Goal: Information Seeking & Learning: Learn about a topic

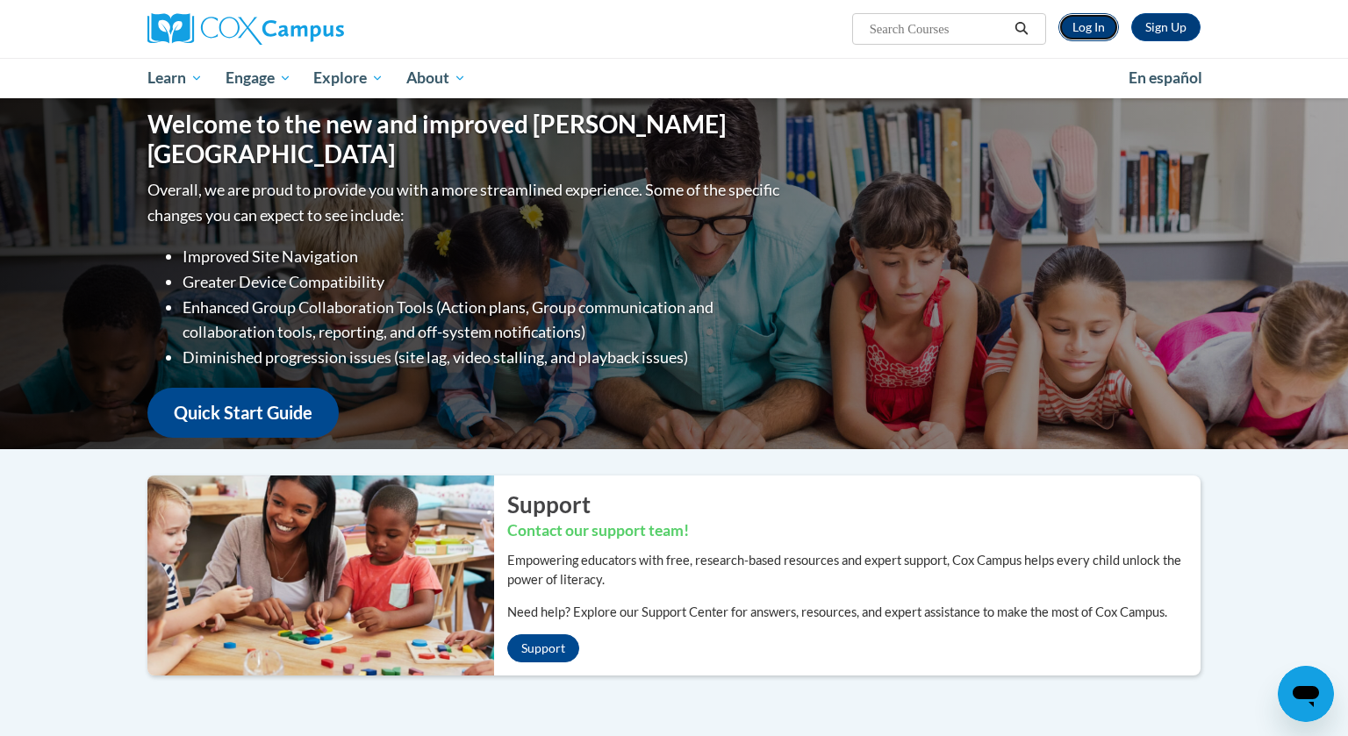
click at [1095, 37] on link "Log In" at bounding box center [1089, 27] width 61 height 28
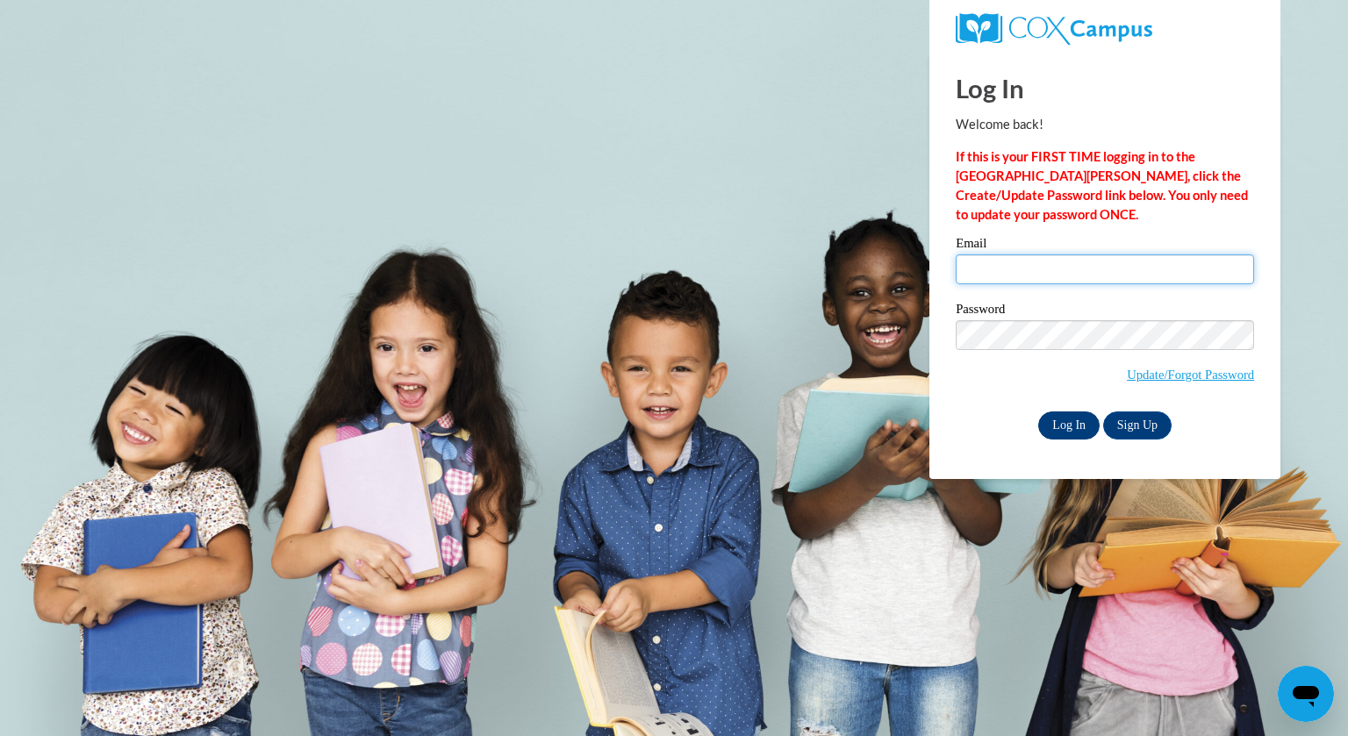
type input "[EMAIL_ADDRESS][DOMAIN_NAME]"
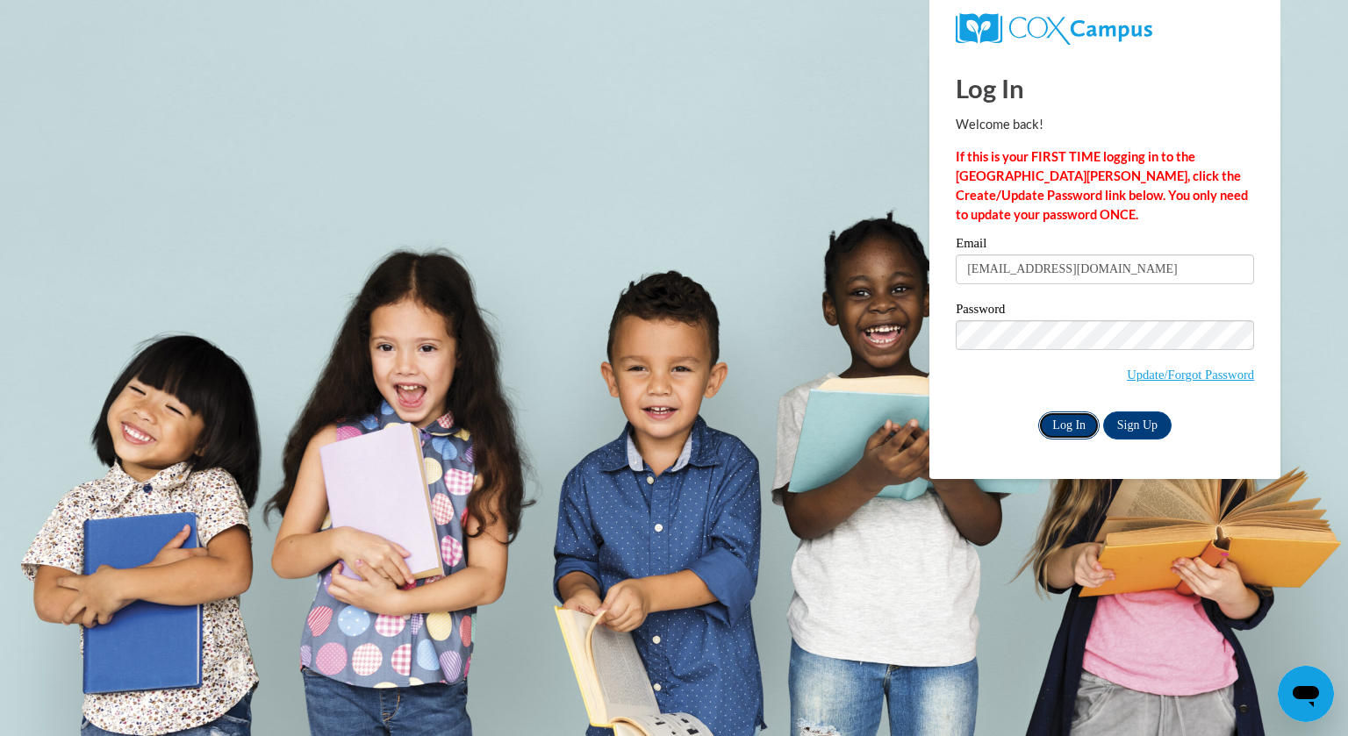
click at [1086, 431] on input "Log In" at bounding box center [1068, 426] width 61 height 28
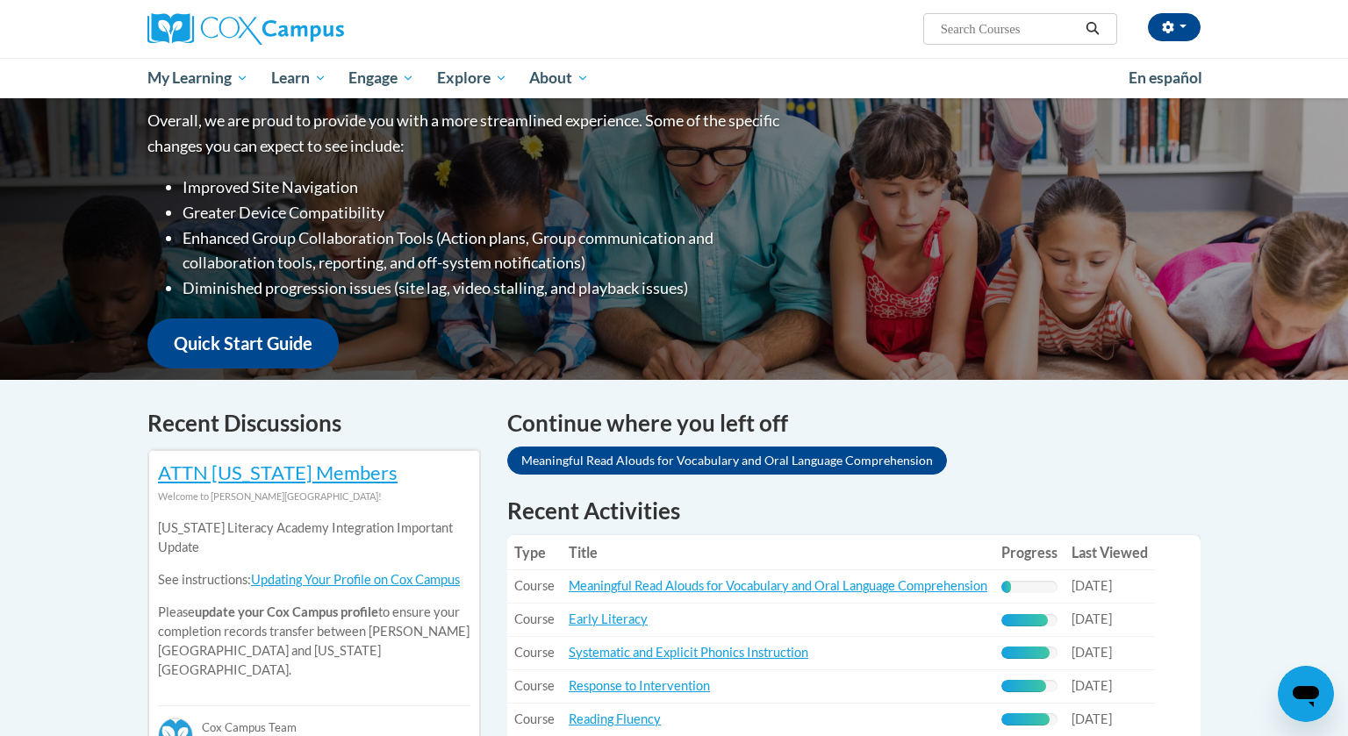
scroll to position [326, 0]
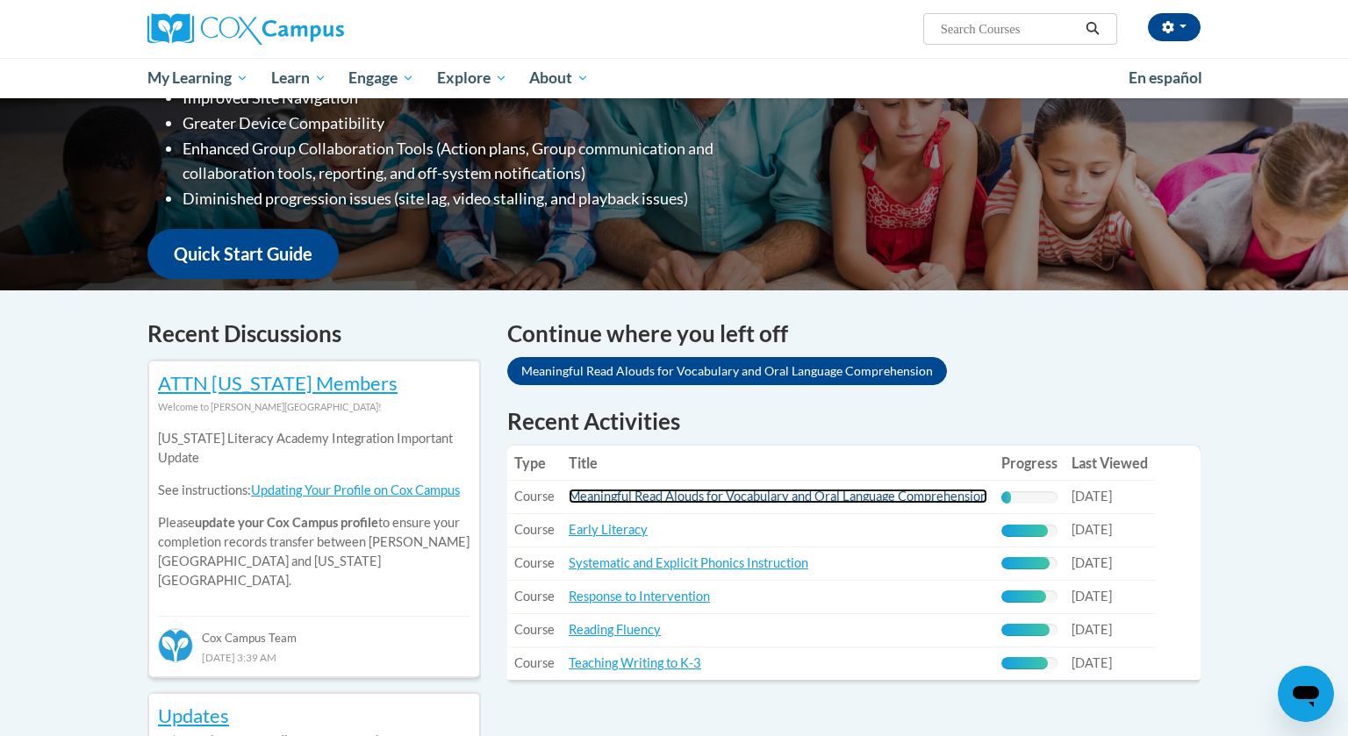
click at [713, 495] on link "Meaningful Read Alouds for Vocabulary and Oral Language Comprehension" at bounding box center [778, 496] width 419 height 15
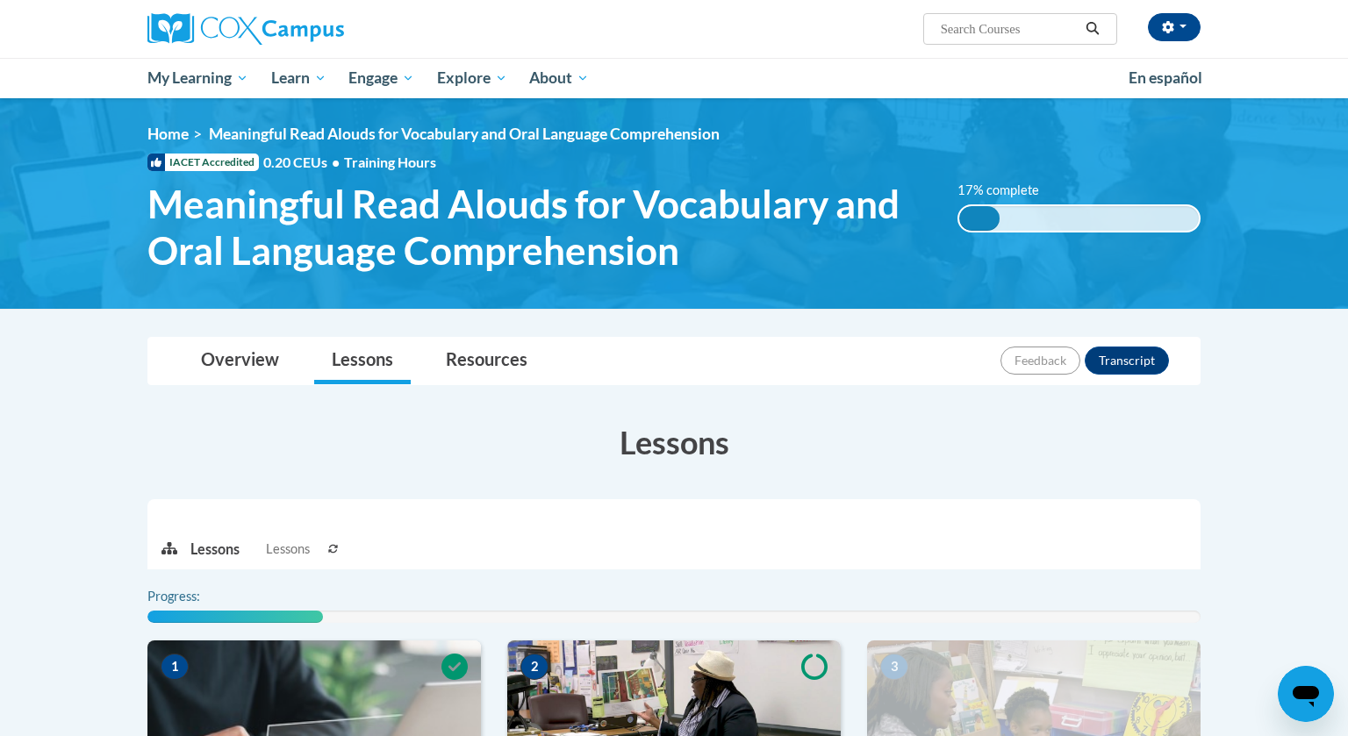
scroll to position [444, 0]
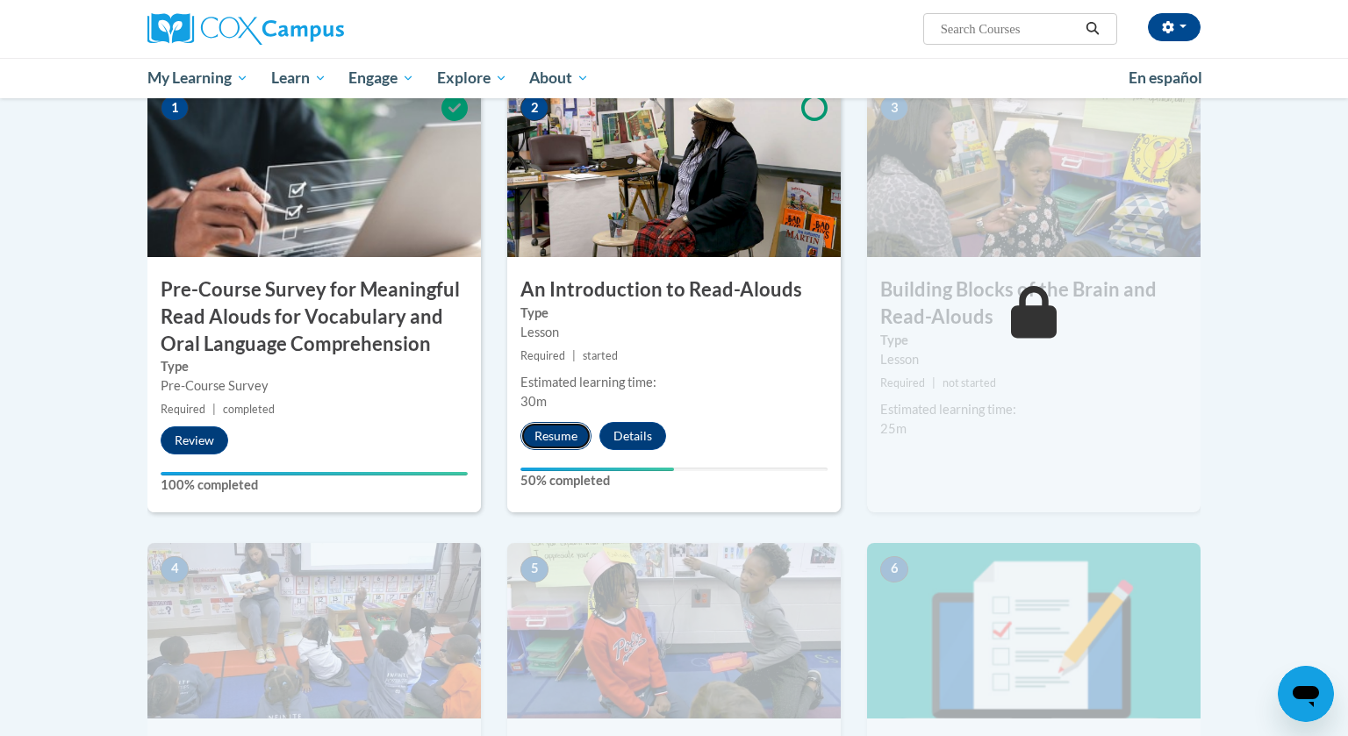
click at [572, 437] on button "Resume" at bounding box center [556, 436] width 71 height 28
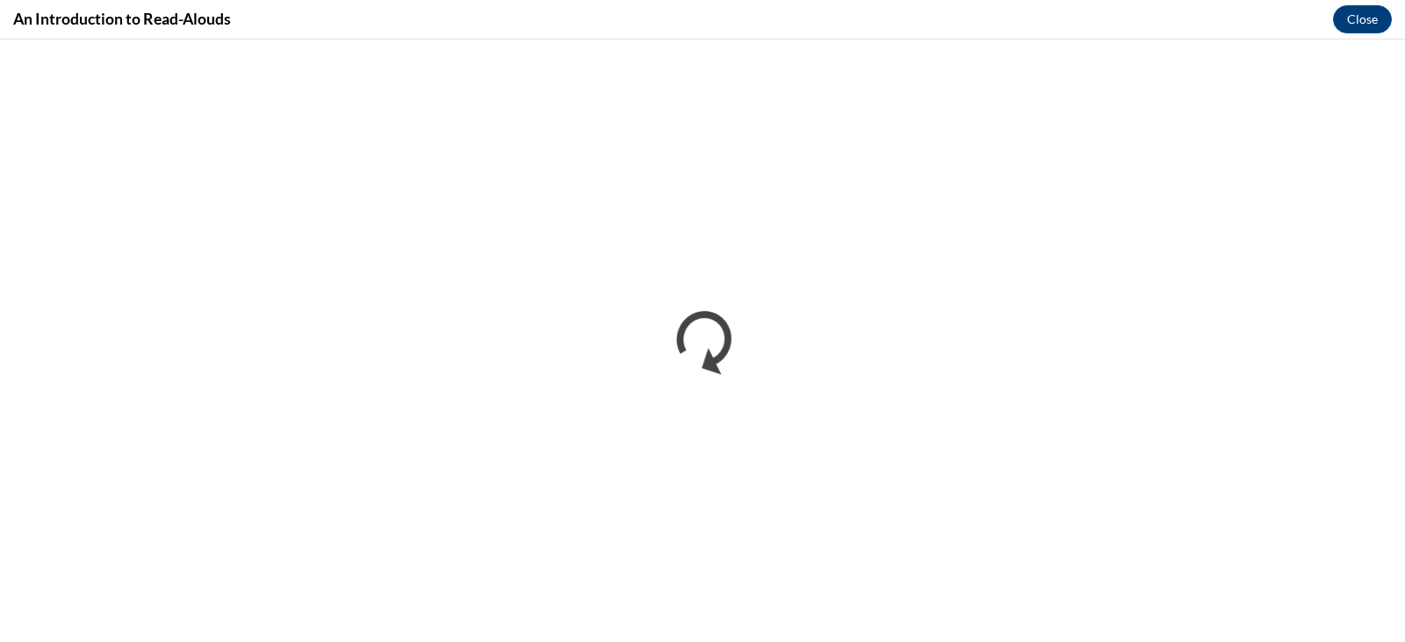
scroll to position [0, 0]
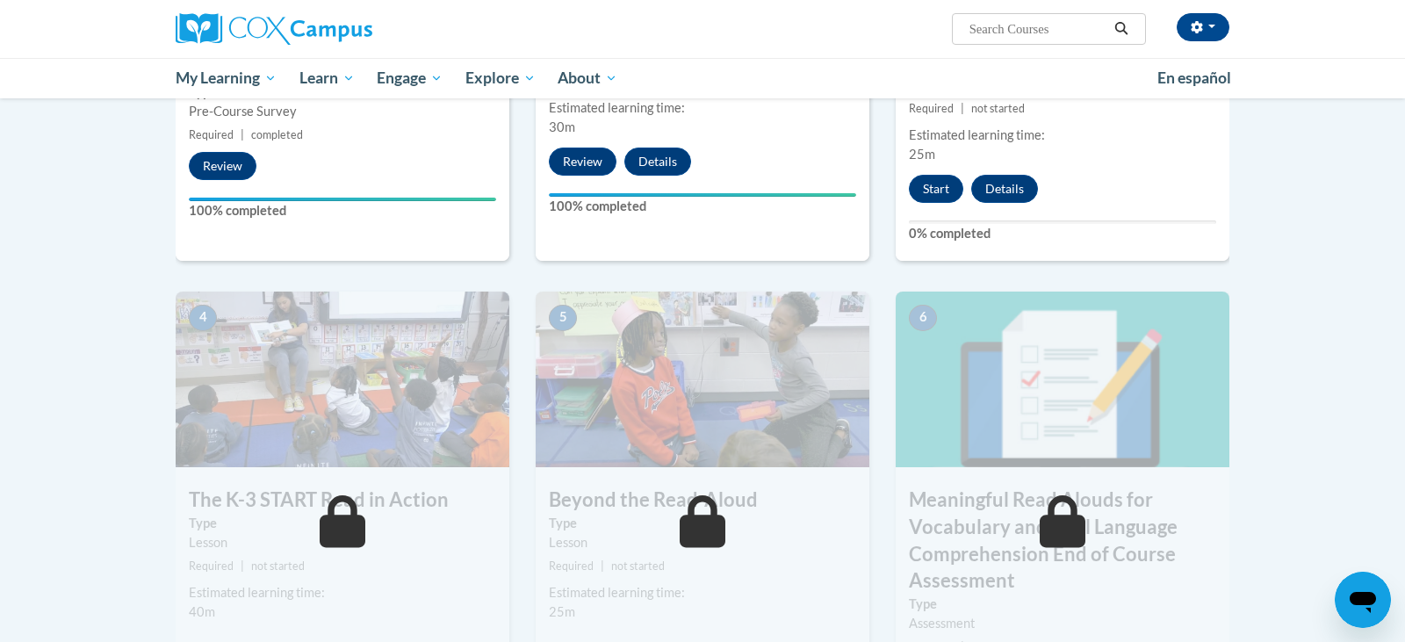
scroll to position [732, 0]
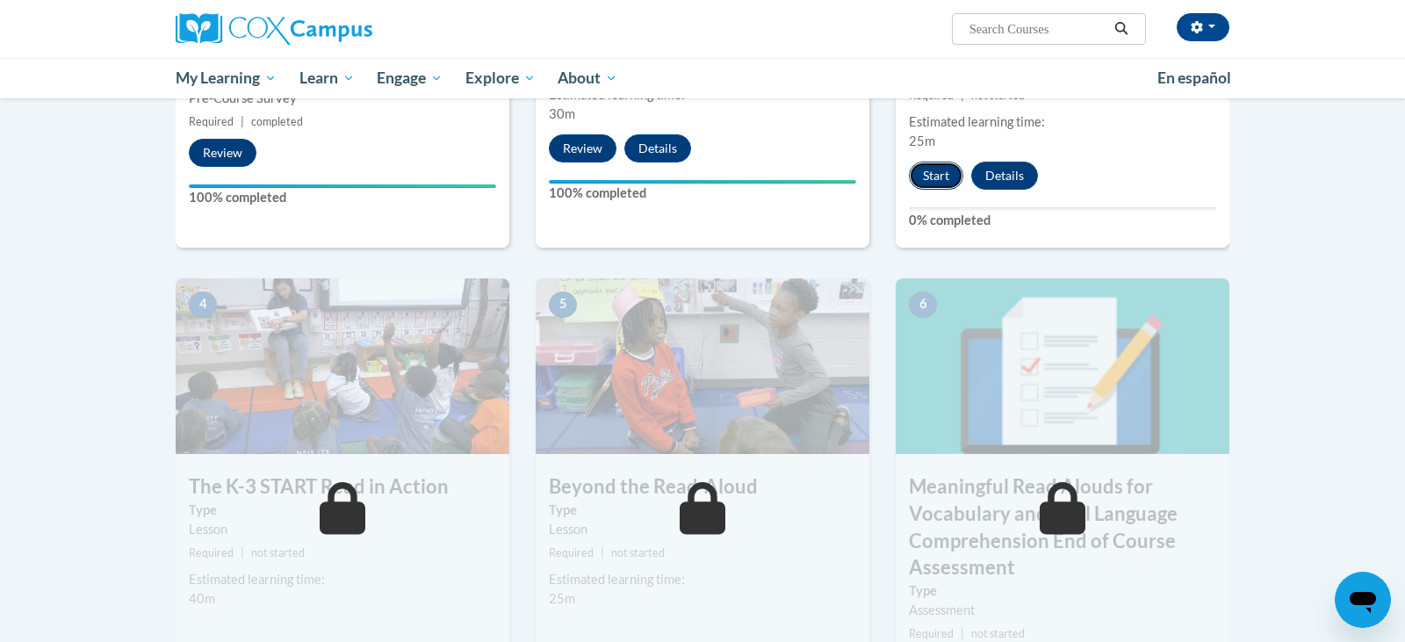
click at [933, 171] on button "Start" at bounding box center [936, 176] width 54 height 28
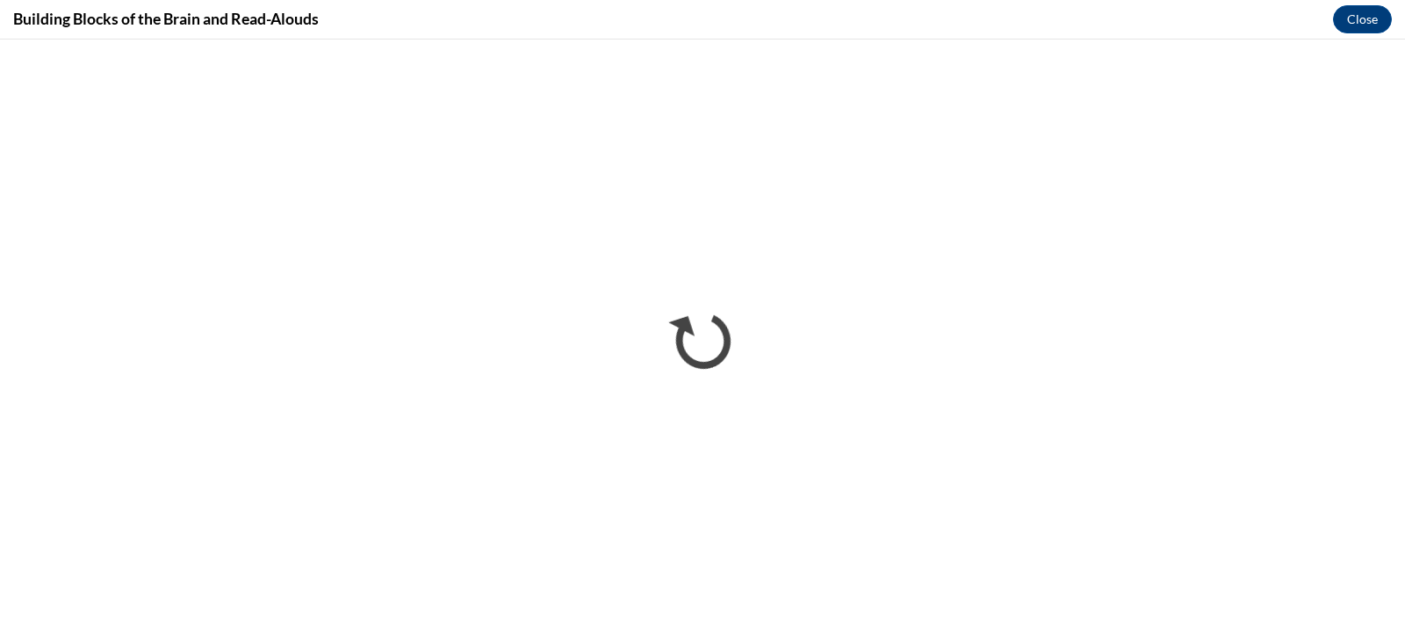
scroll to position [0, 0]
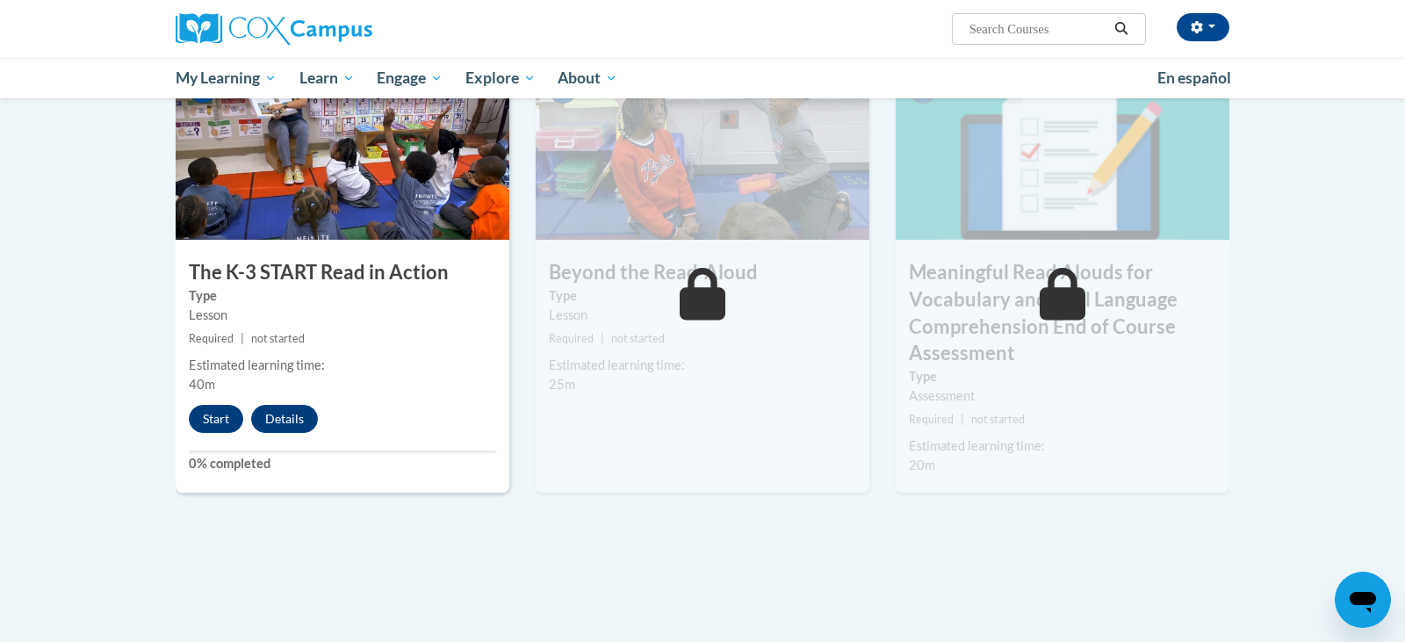
scroll to position [972, 0]
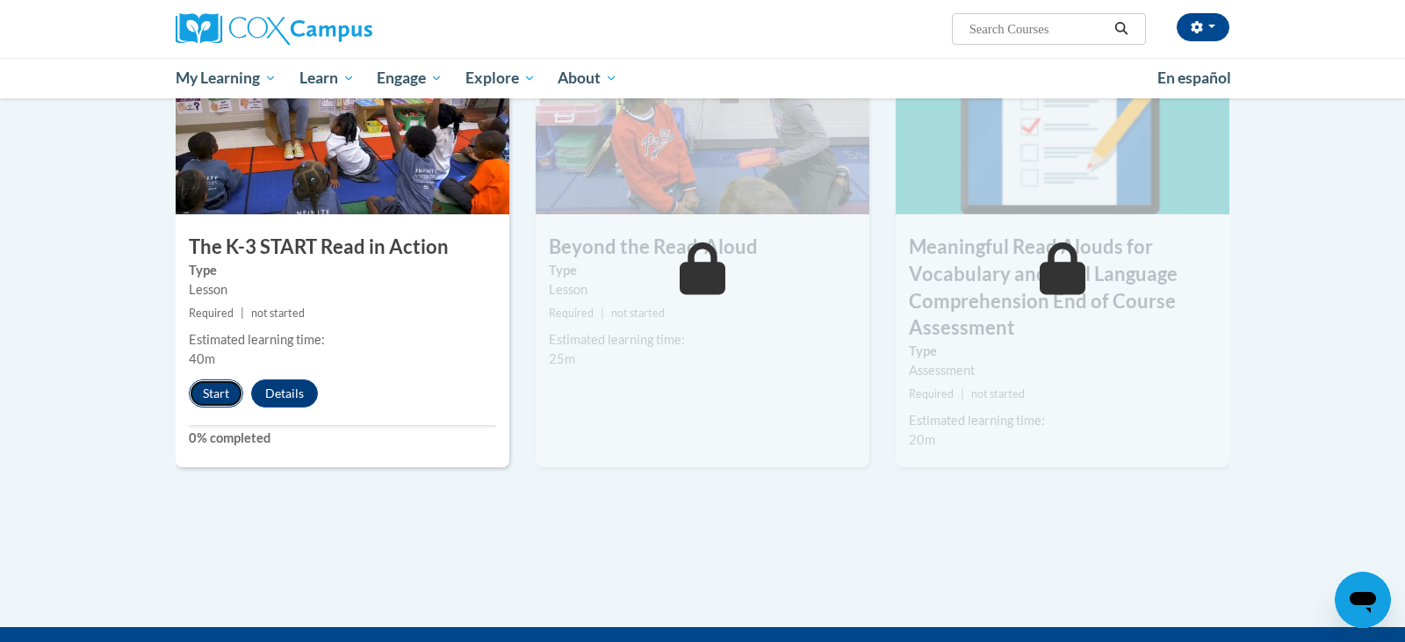
click at [224, 396] on button "Start" at bounding box center [216, 393] width 54 height 28
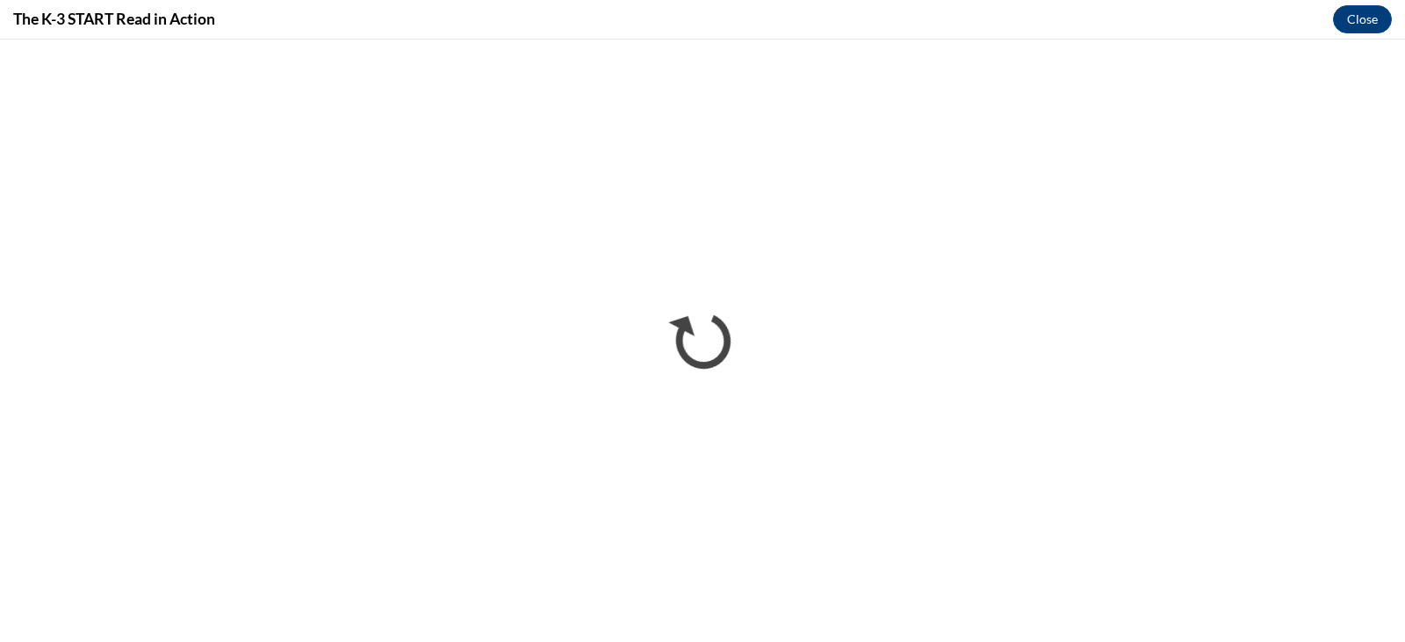
scroll to position [0, 0]
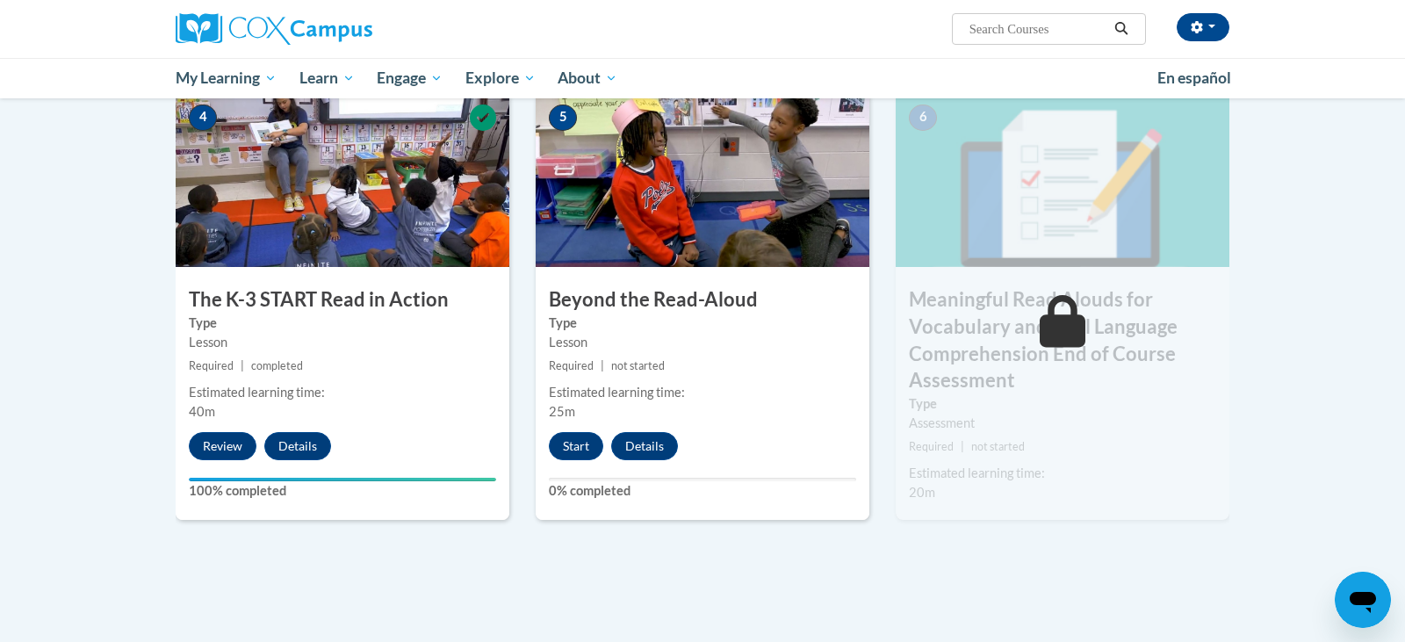
scroll to position [1120, 0]
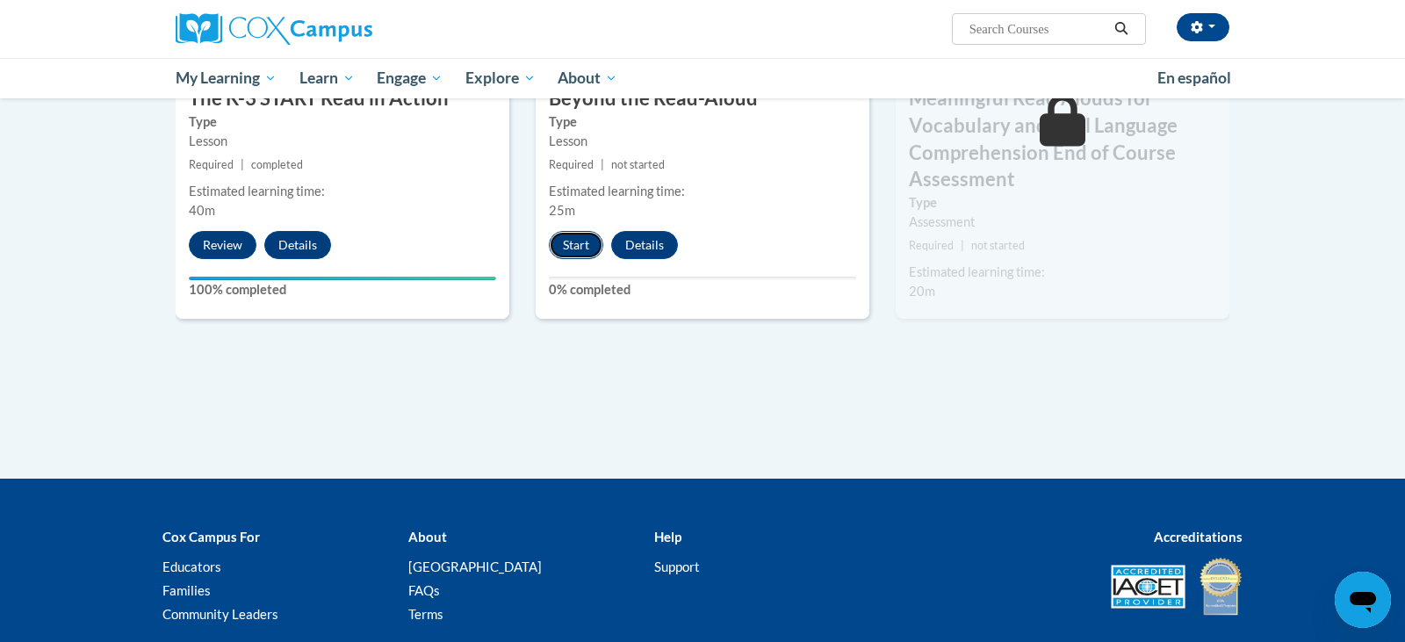
click at [592, 251] on button "Start" at bounding box center [576, 245] width 54 height 28
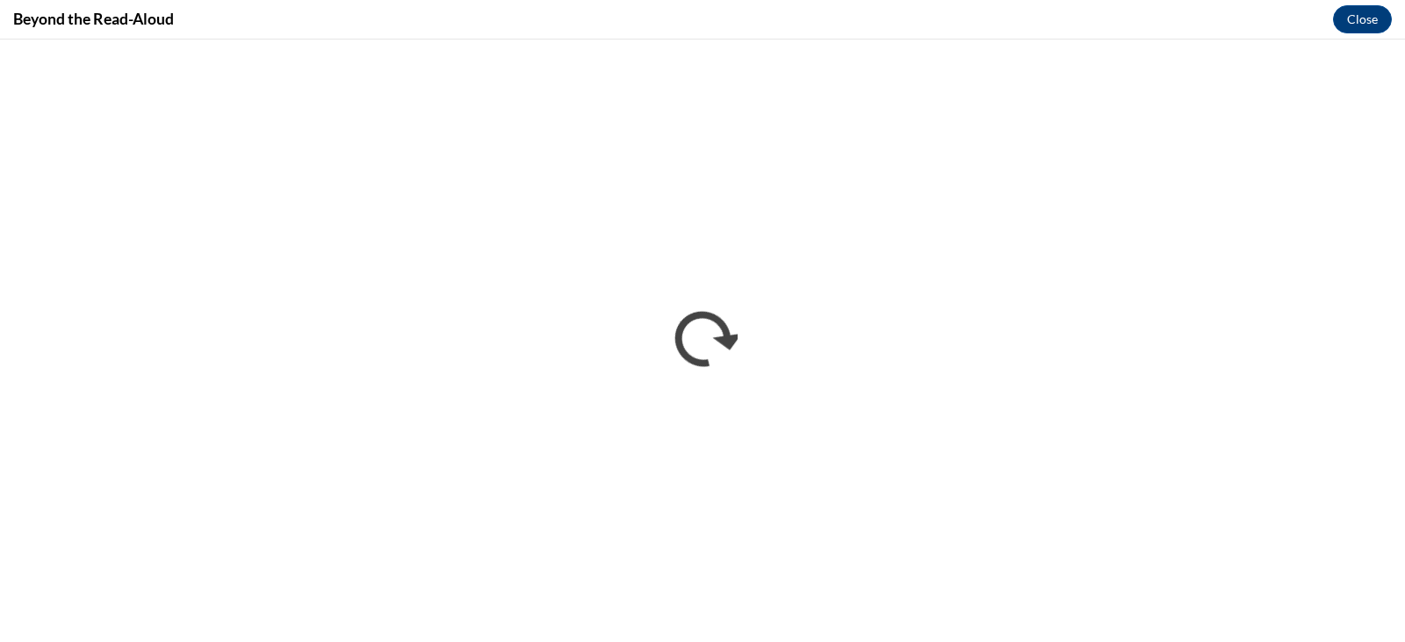
scroll to position [0, 0]
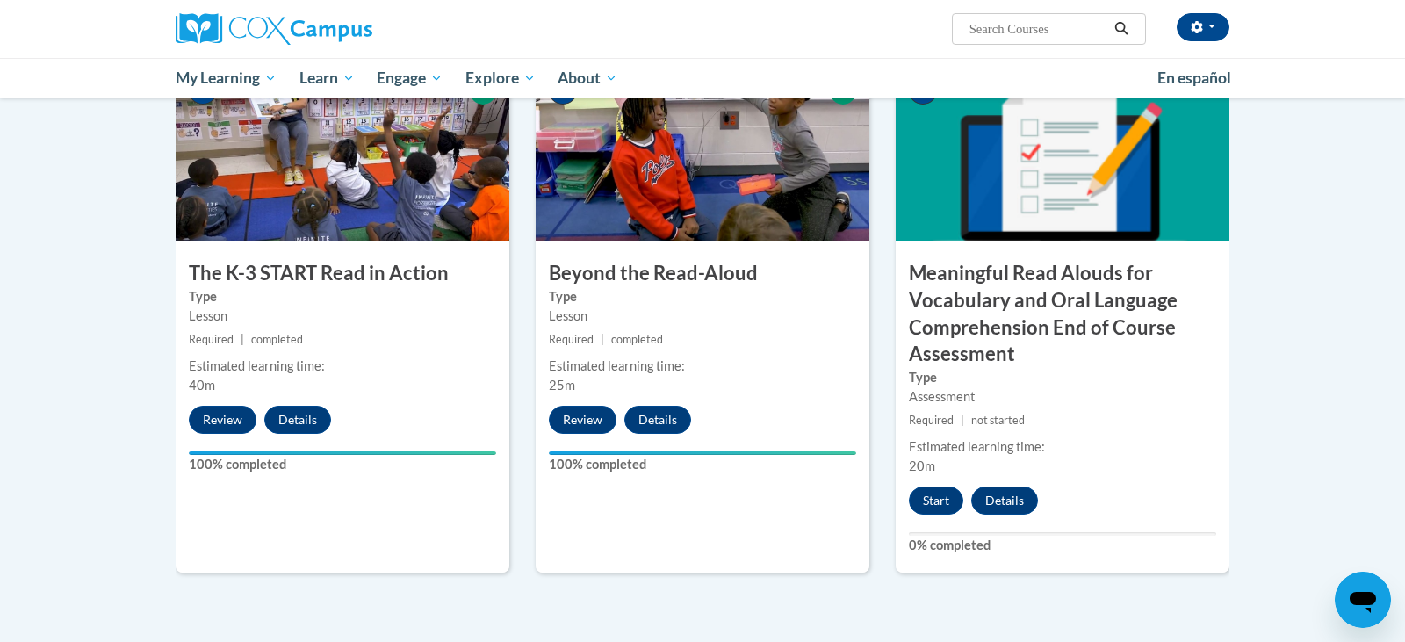
scroll to position [529, 0]
